Goal: Task Accomplishment & Management: Use online tool/utility

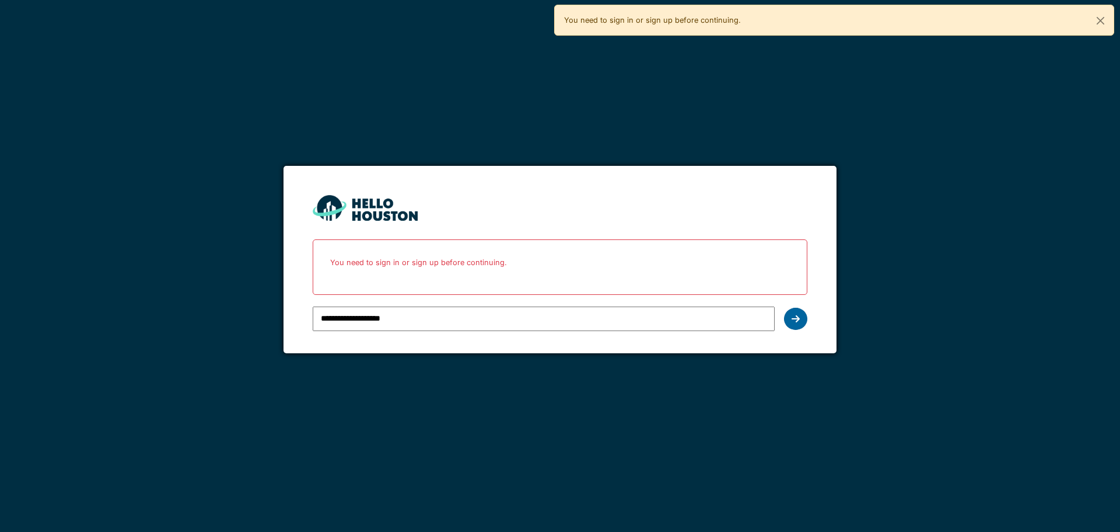
click at [794, 328] on div at bounding box center [795, 319] width 23 height 22
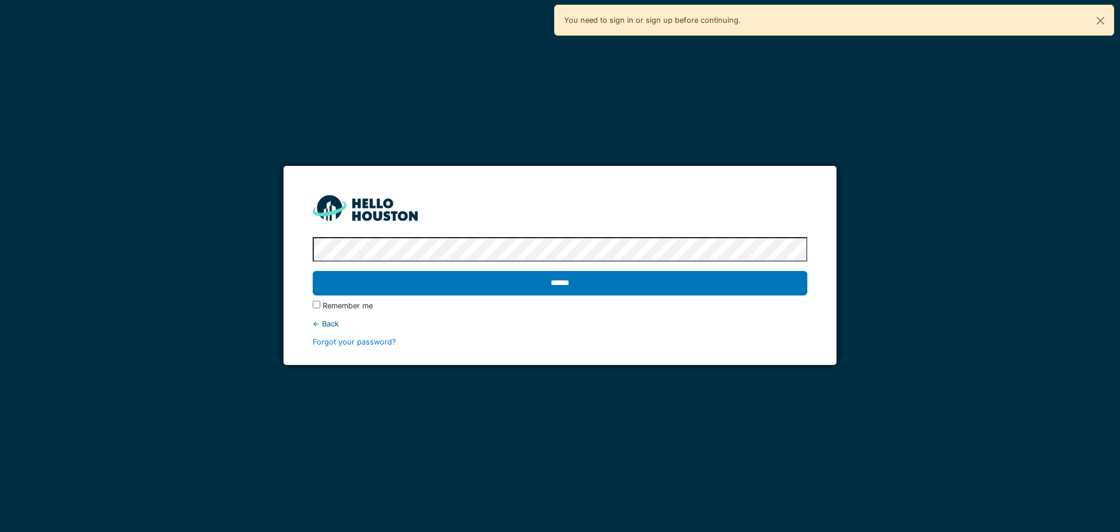
click at [368, 310] on label "Remember me" at bounding box center [348, 305] width 50 height 11
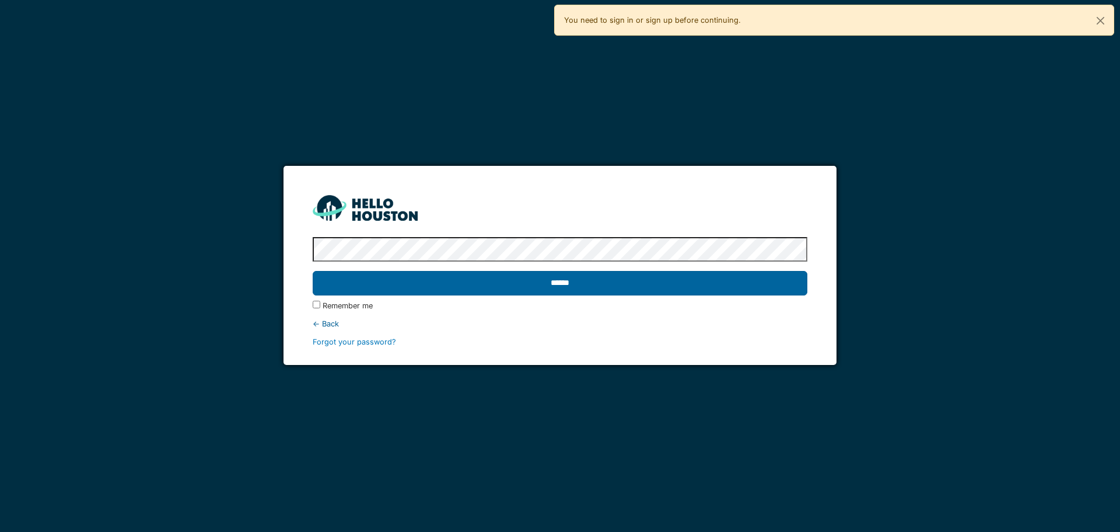
click at [404, 291] on input "******" at bounding box center [560, 283] width 494 height 25
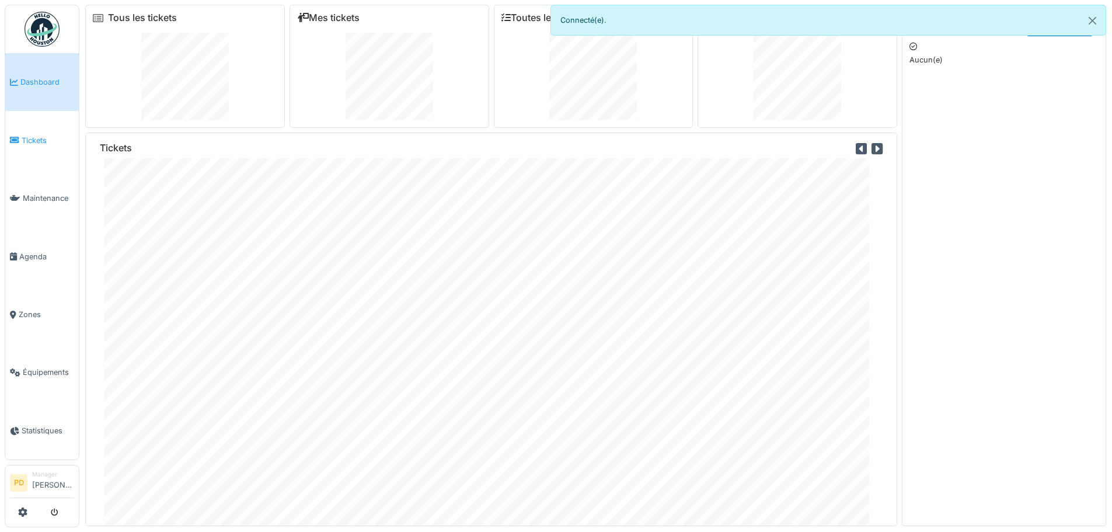
click at [36, 142] on span "Tickets" at bounding box center [48, 140] width 53 height 11
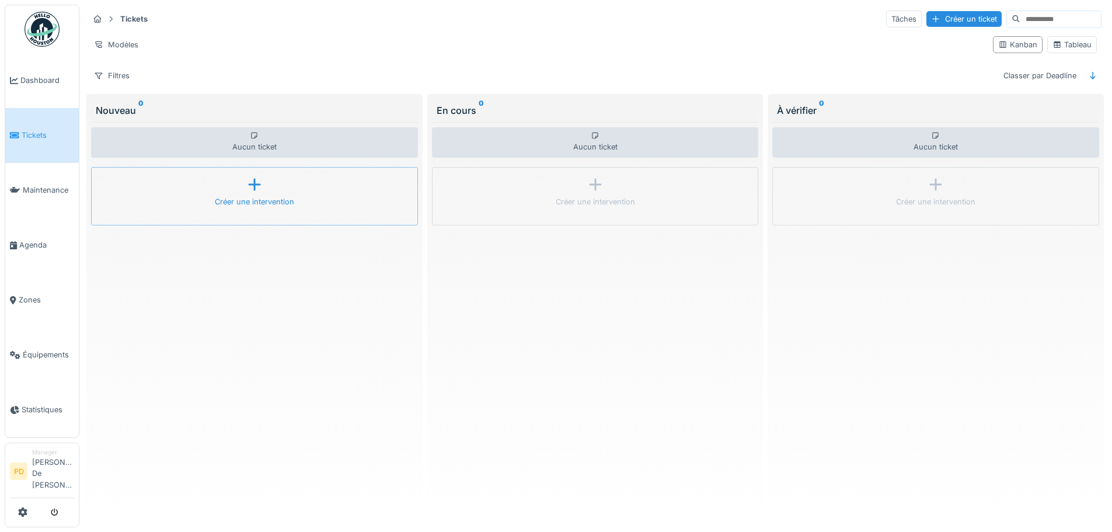
click at [242, 191] on div "Créer une intervention" at bounding box center [254, 196] width 327 height 58
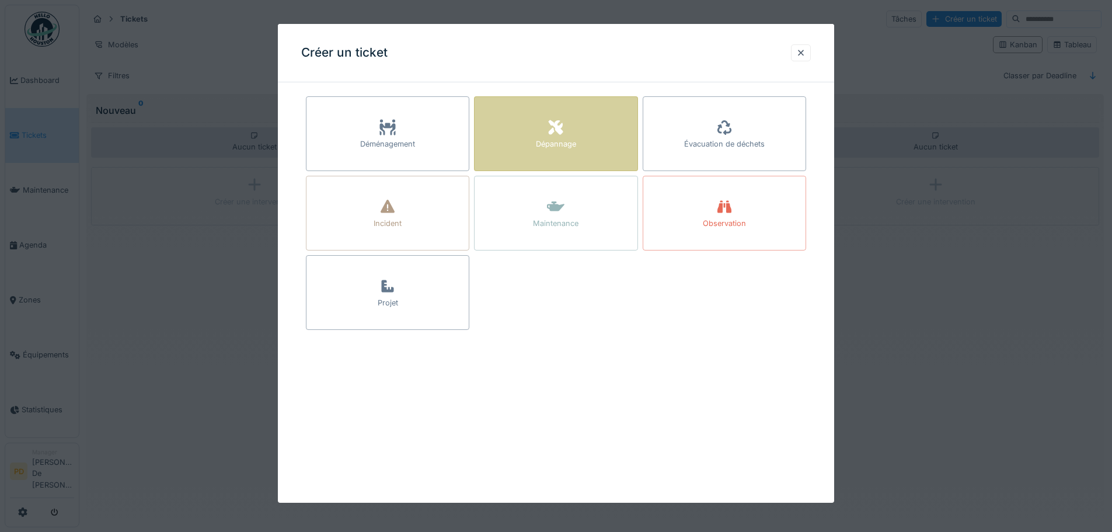
click at [517, 146] on div "Dépannage" at bounding box center [555, 133] width 163 height 75
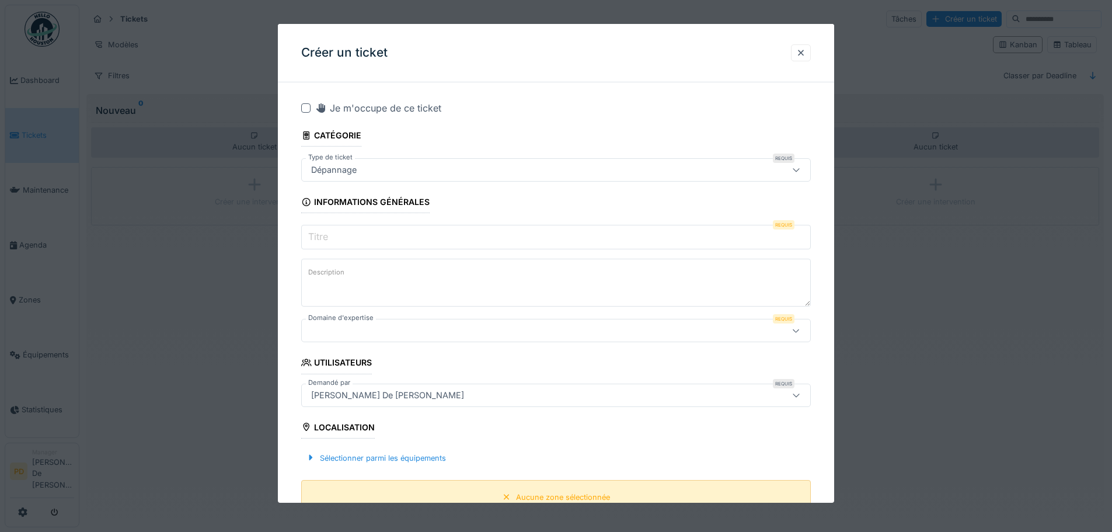
click at [375, 490] on div "Aucune zone sélectionnée" at bounding box center [555, 497] width 509 height 34
click at [527, 498] on div "Aucune zone sélectionnée" at bounding box center [563, 496] width 94 height 11
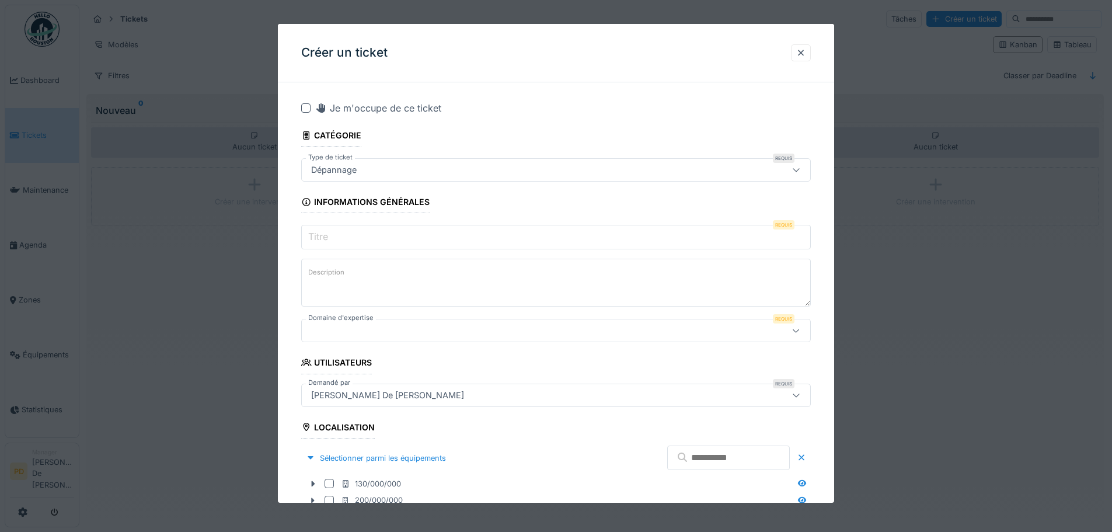
scroll to position [292, 0]
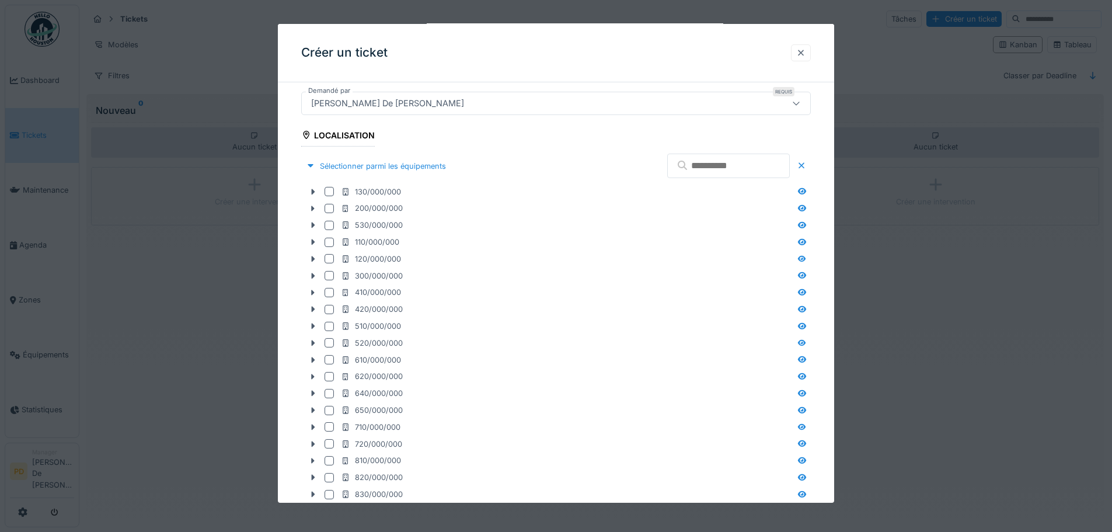
click at [801, 53] on div at bounding box center [800, 52] width 9 height 11
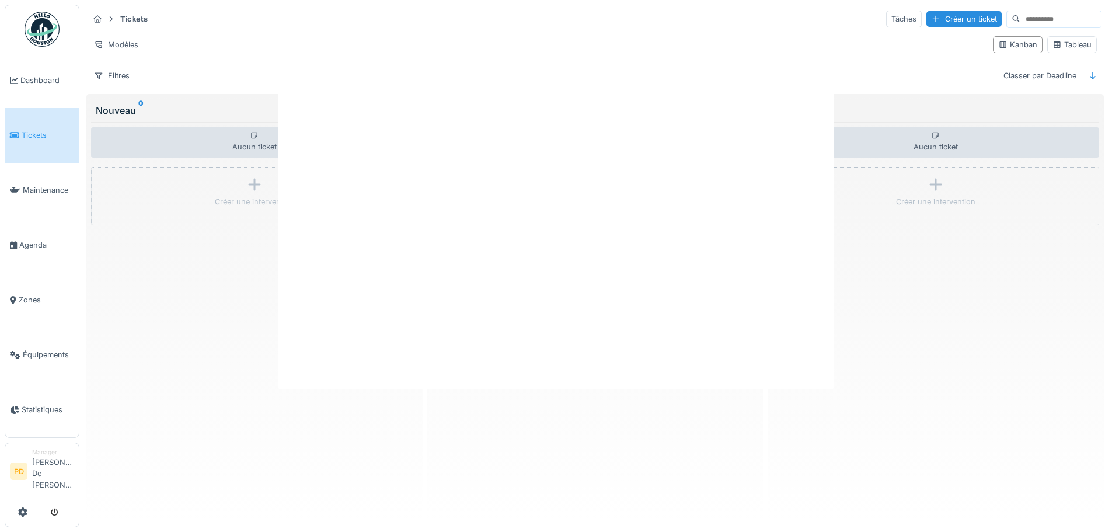
scroll to position [0, 0]
